Goal: Information Seeking & Learning: Learn about a topic

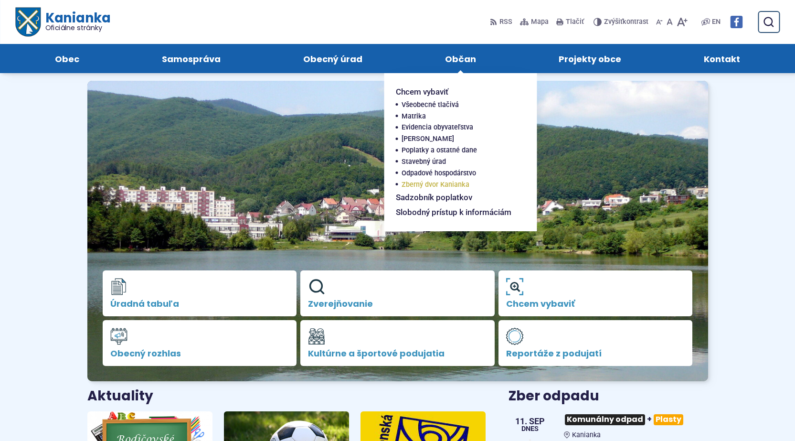
click at [440, 182] on span "Zberný dvor Kanianka" at bounding box center [436, 184] width 68 height 11
click at [445, 170] on span "Odpadové hospodárstvo" at bounding box center [439, 173] width 74 height 11
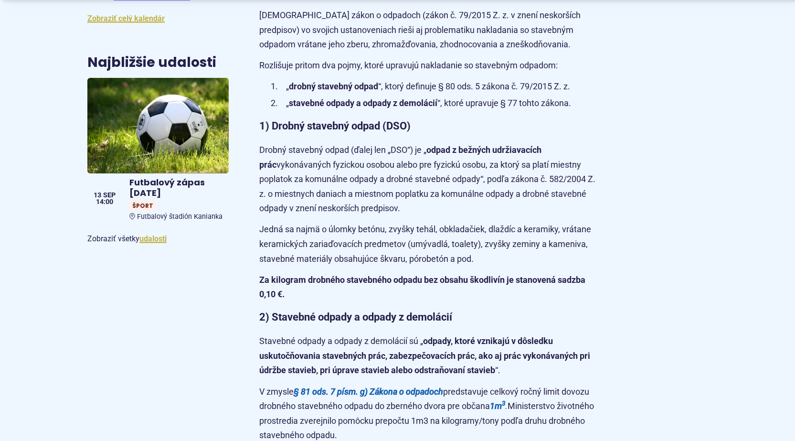
scroll to position [668, 0]
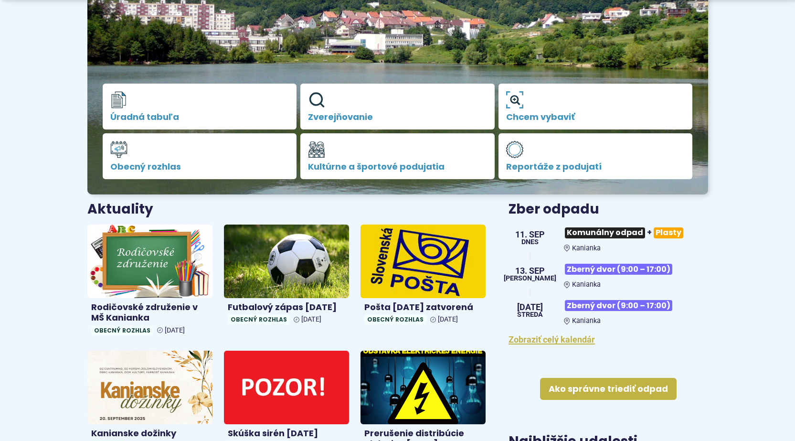
scroll to position [239, 0]
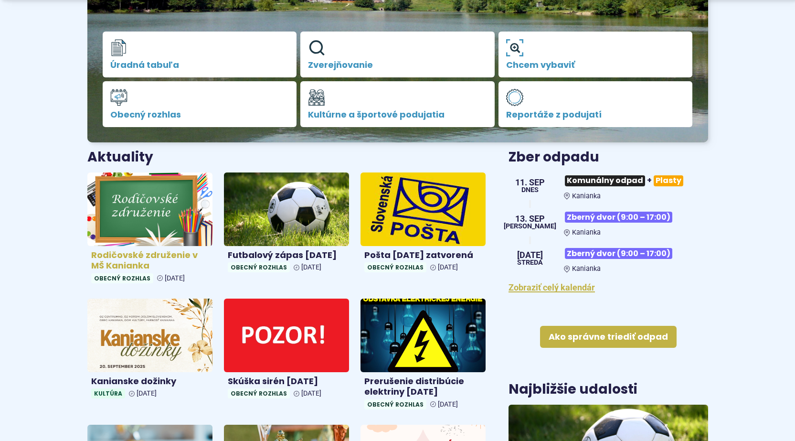
click at [163, 256] on h4 "Rodičovské združenie v MŠ Kanianka" at bounding box center [149, 260] width 117 height 21
